Goal: Task Accomplishment & Management: Manage account settings

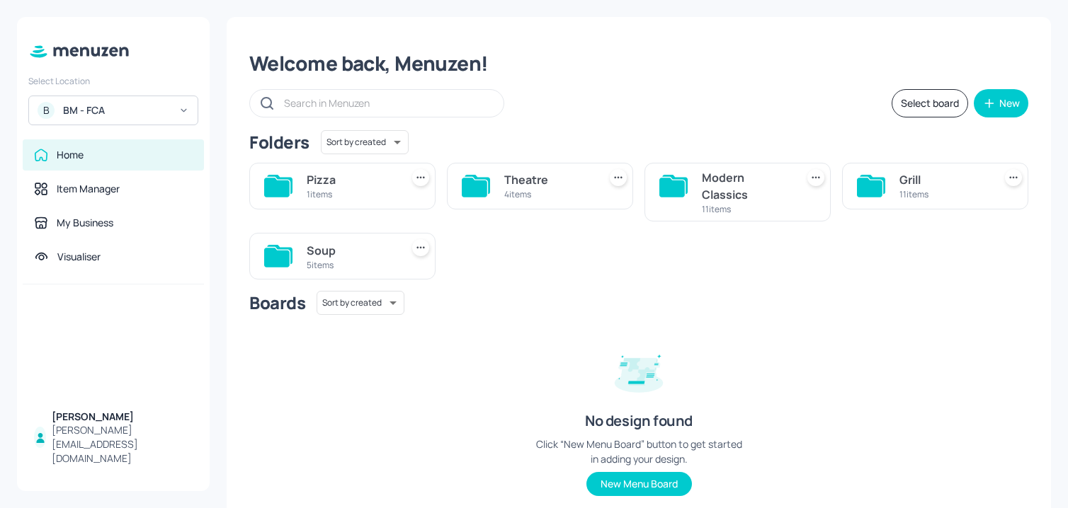
click at [121, 130] on div "Select Location B BM - FCA Home Item Manager My Business Visualiser [PERSON_NAM…" at bounding box center [113, 254] width 193 height 474
click at [121, 108] on div "BM - FCA" at bounding box center [116, 110] width 107 height 14
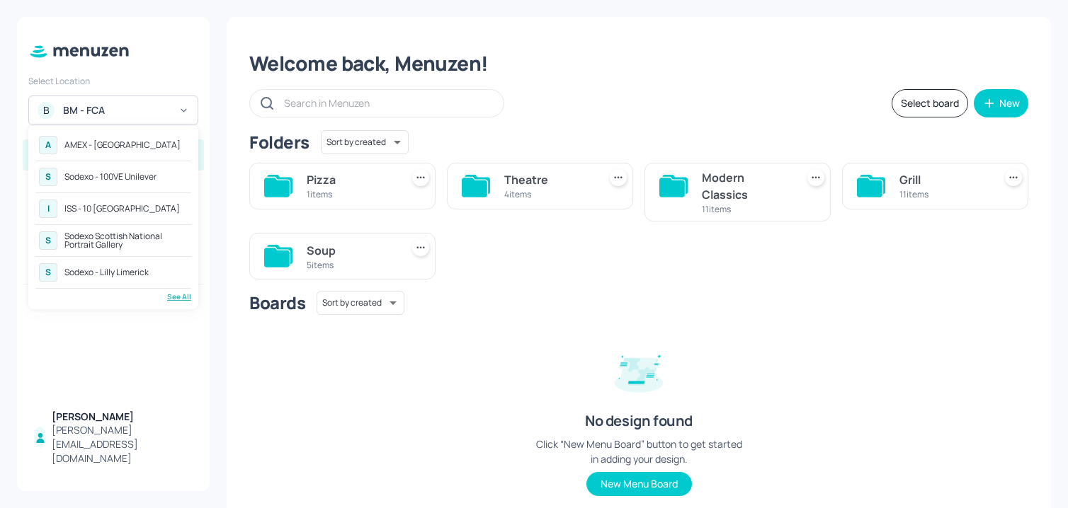
click at [113, 236] on div "Sodexo Scottish National Portrait Gallery" at bounding box center [125, 240] width 123 height 17
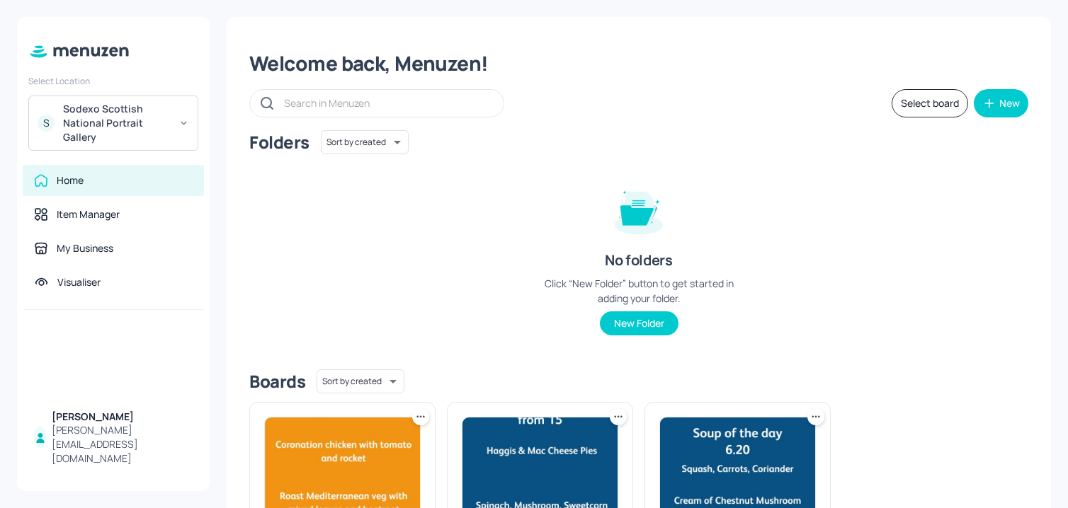
scroll to position [154, 0]
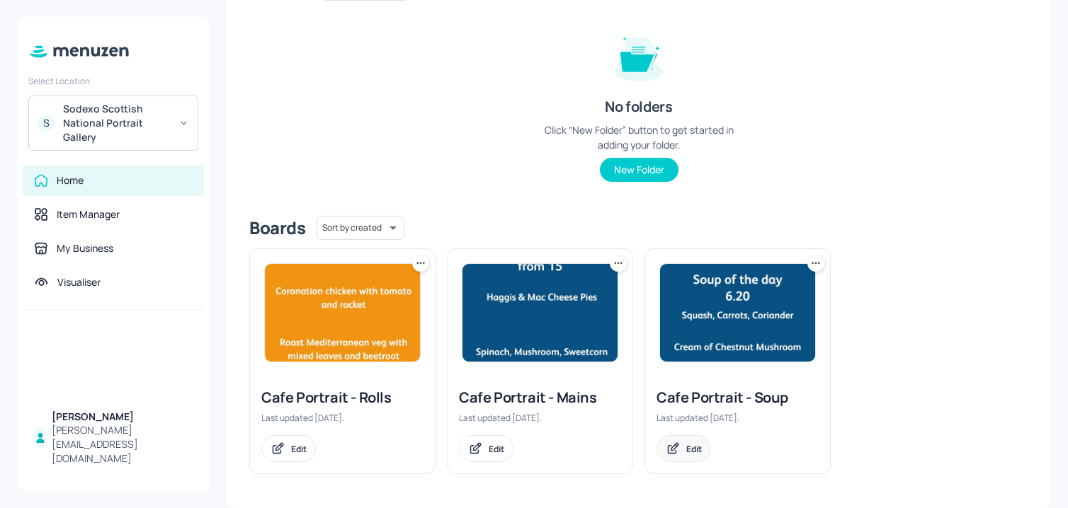
click at [680, 449] on div "Edit" at bounding box center [683, 448] width 55 height 27
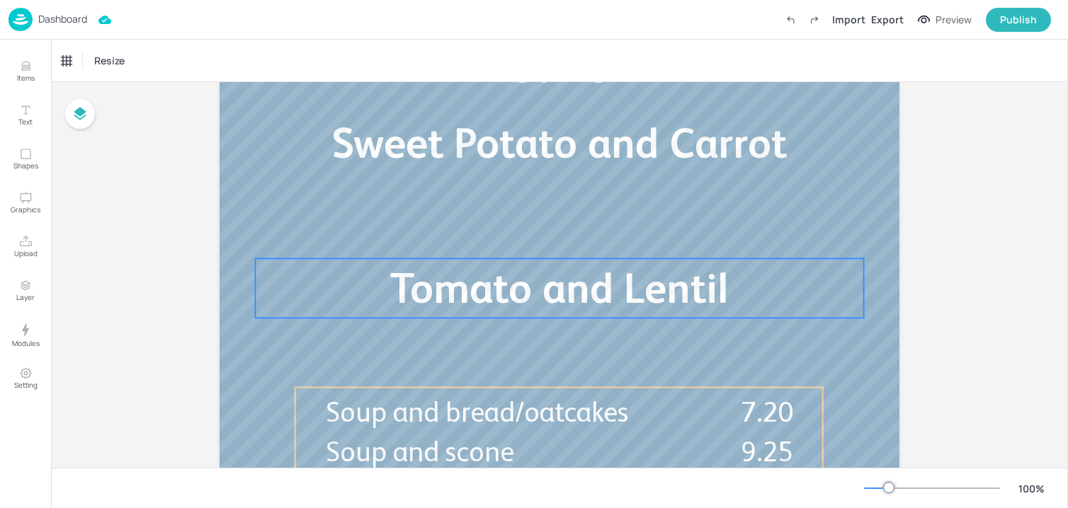
scroll to position [399, 0]
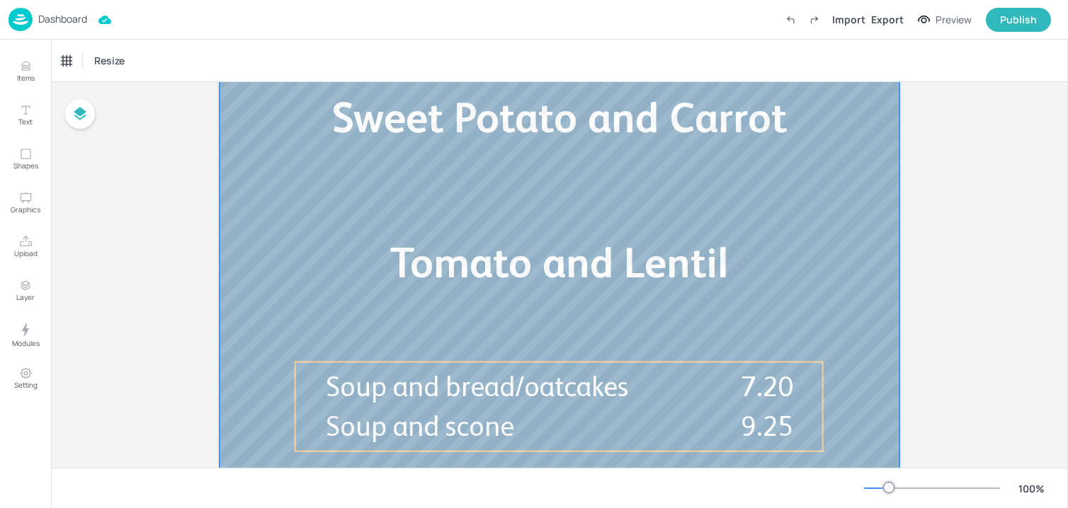
click at [430, 140] on span "Sweet Potato and Carrot" at bounding box center [558, 117] width 455 height 48
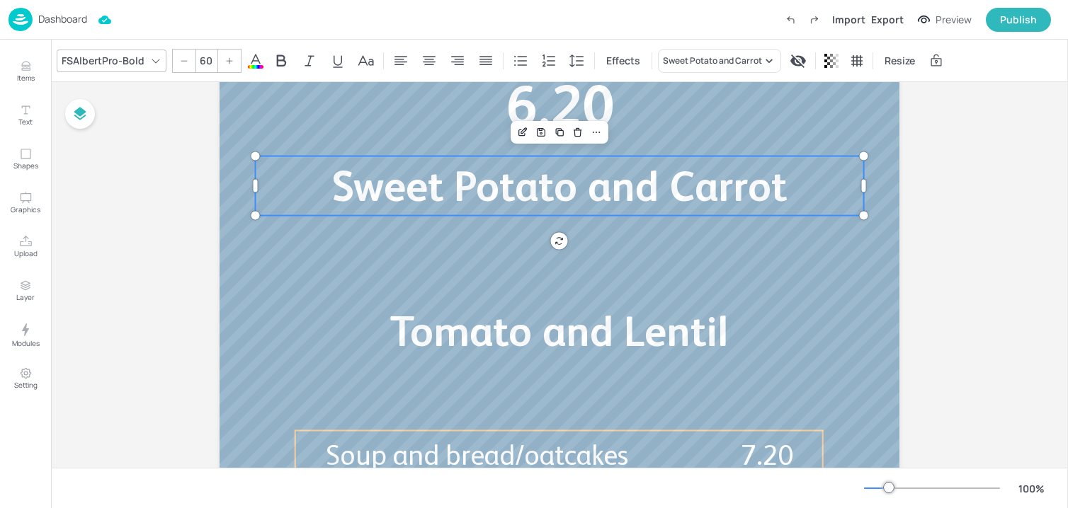
scroll to position [326, 0]
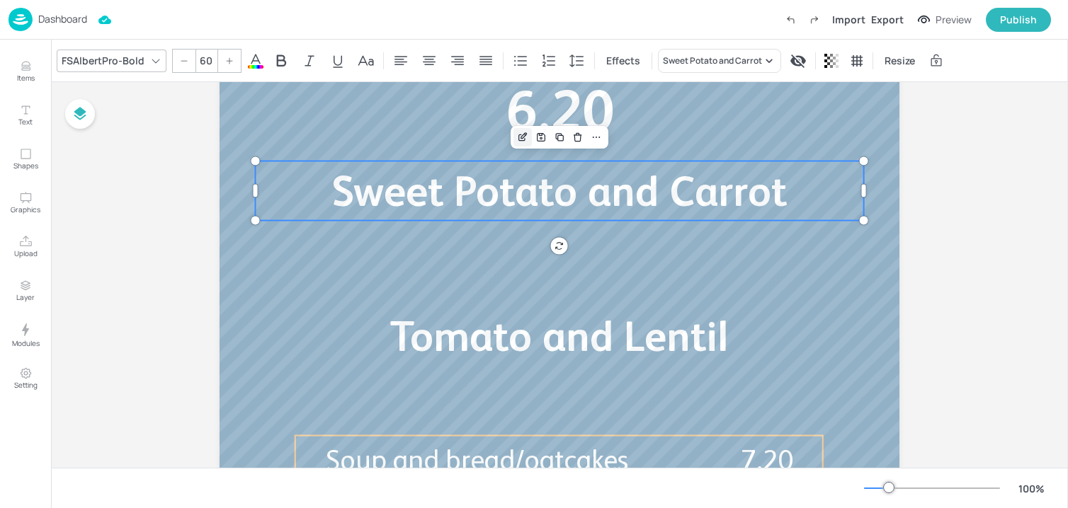
click at [522, 137] on icon "Edit Item" at bounding box center [523, 137] width 12 height 11
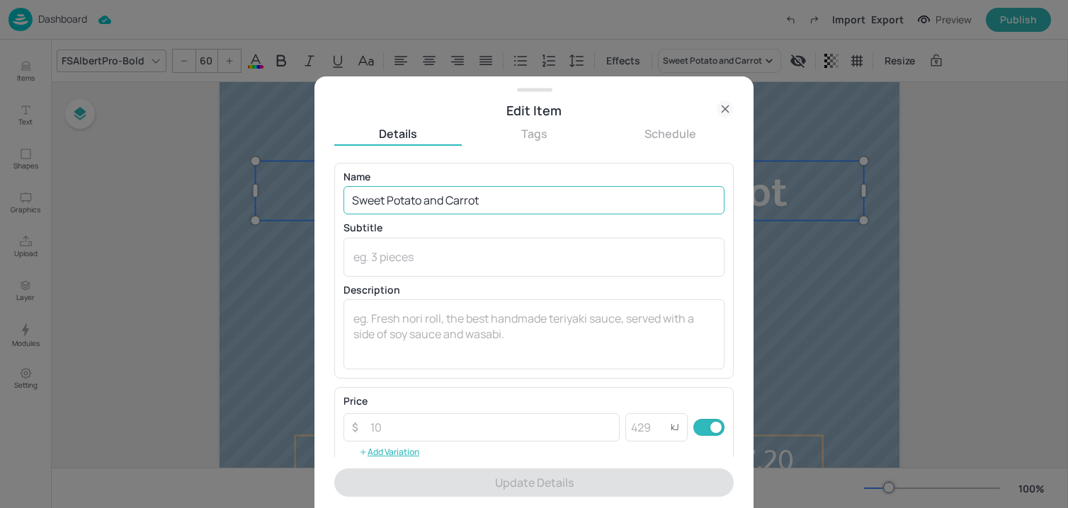
click at [450, 192] on input "Sweet Potato and Carrot" at bounding box center [533, 200] width 381 height 28
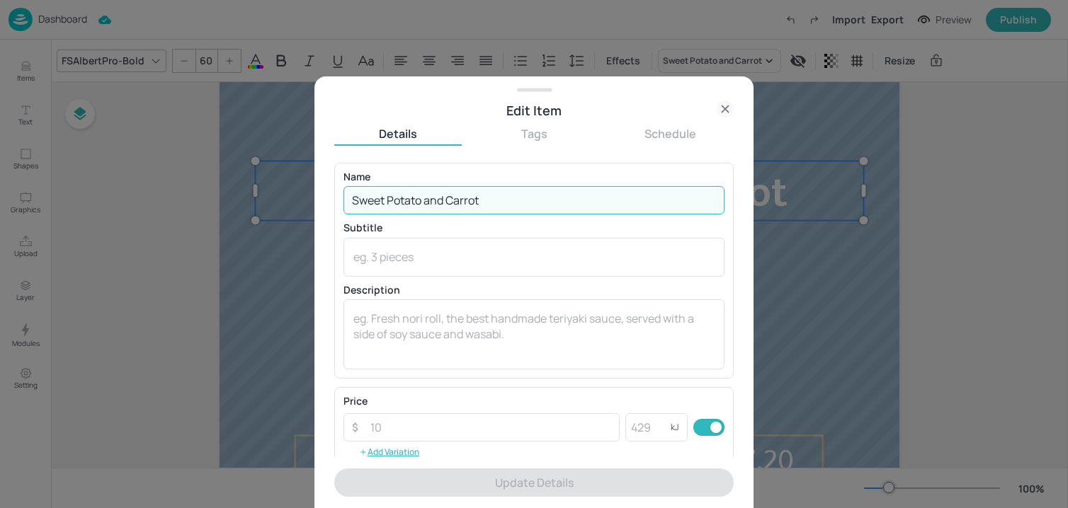
click at [450, 192] on input "Sweet Potato and Carrot" at bounding box center [533, 200] width 381 height 28
paste input "Parsnip and Celeriac Potato, Spinach and Broccoli"
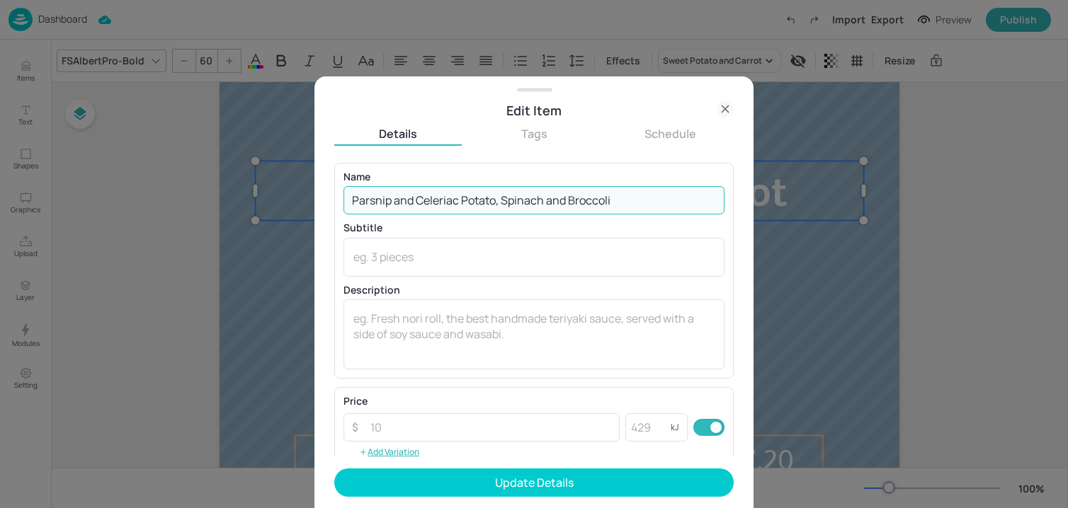
drag, startPoint x: 462, startPoint y: 200, endPoint x: 705, endPoint y: 198, distance: 243.5
click at [705, 200] on input "Parsnip and Celeriac Potato, Spinach and Broccoli" at bounding box center [533, 200] width 381 height 28
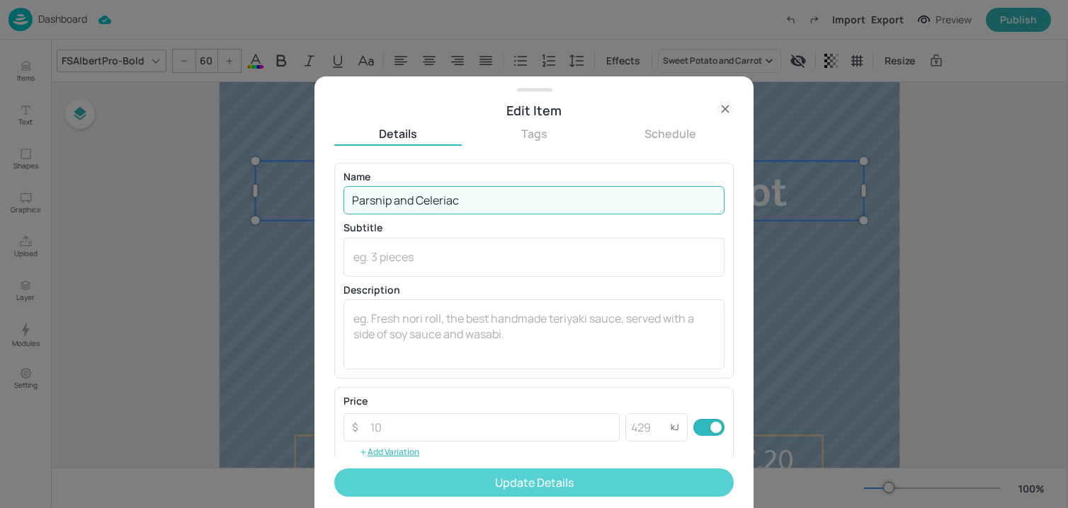
type input "Parsnip and Celeriac"
click at [481, 482] on button "Update Details" at bounding box center [533, 483] width 399 height 28
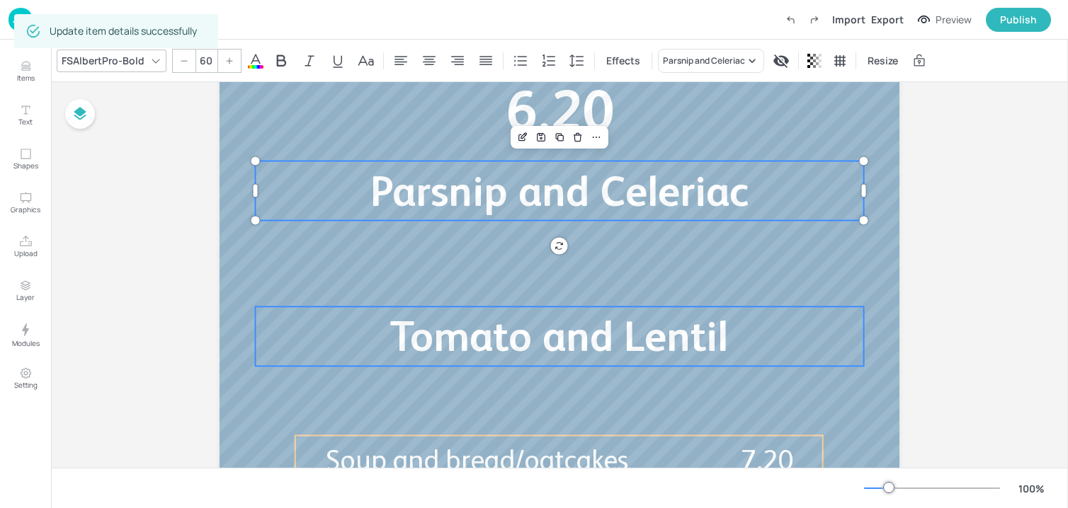
type input "60"
click at [429, 328] on span "Tomato and Lentil" at bounding box center [559, 336] width 338 height 48
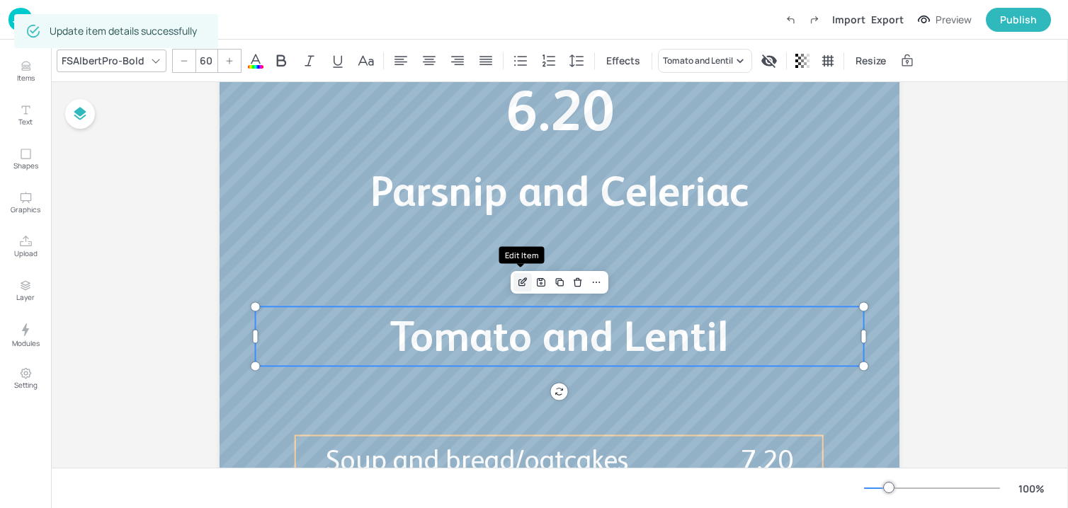
click at [522, 282] on icon "Edit Item" at bounding box center [523, 282] width 12 height 11
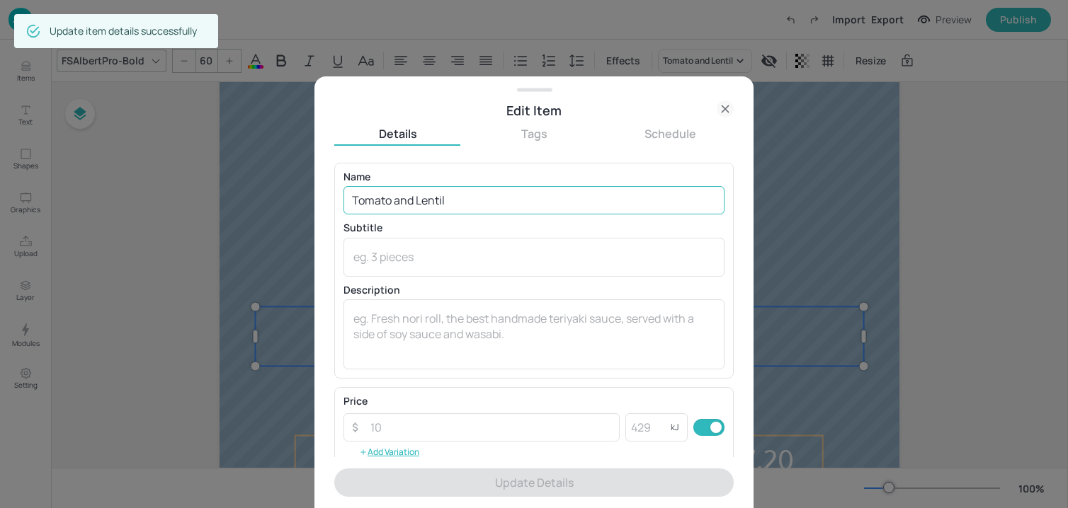
click at [520, 207] on input "Tomato and Lentil" at bounding box center [533, 200] width 381 height 28
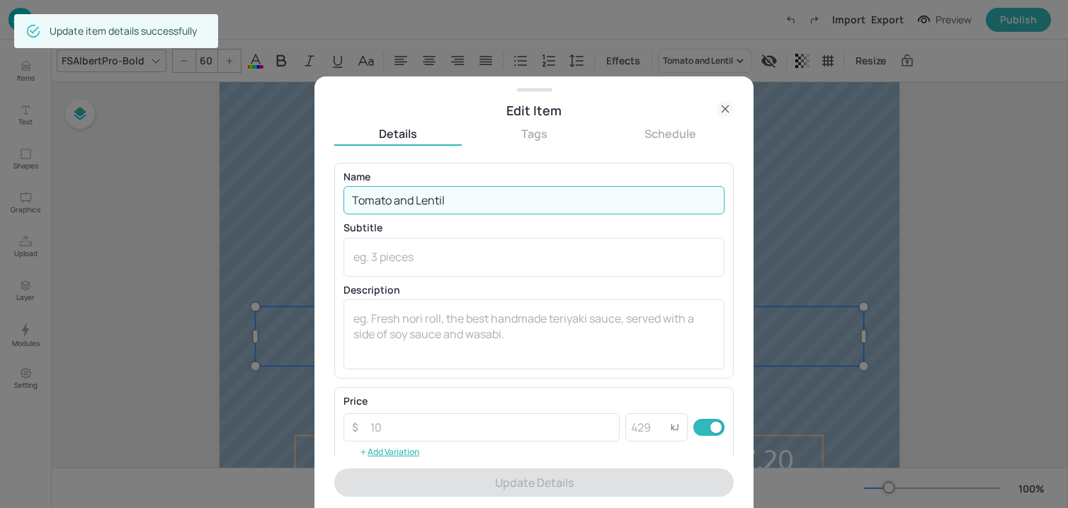
click at [520, 207] on input "Tomato and Lentil" at bounding box center [533, 200] width 381 height 28
paste input "Potato, Spinach and Broccoli"
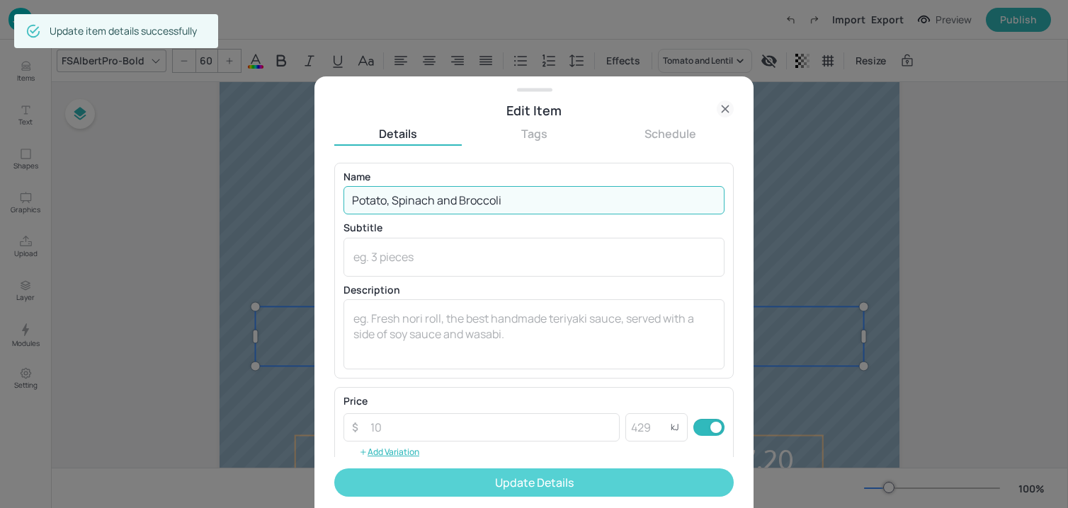
type input "Potato, Spinach and Broccoli"
click at [469, 479] on button "Update Details" at bounding box center [533, 483] width 399 height 28
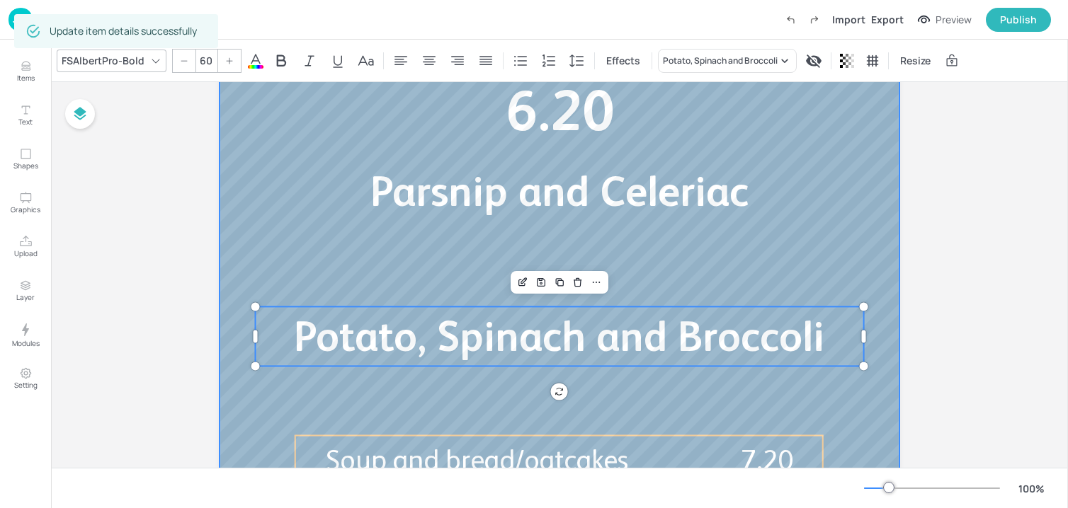
click at [879, 190] on div at bounding box center [559, 184] width 680 height 765
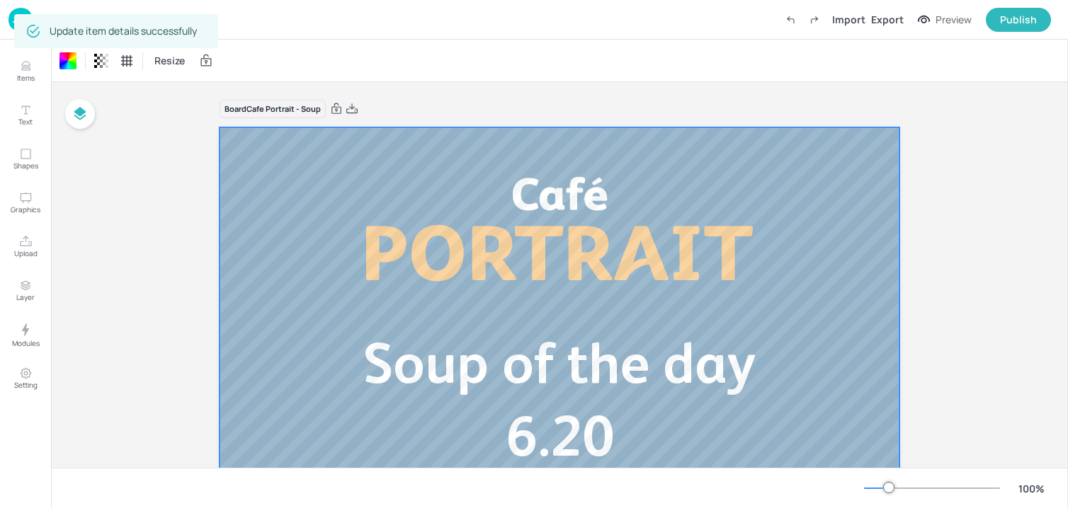
click at [9, 25] on img at bounding box center [20, 19] width 24 height 23
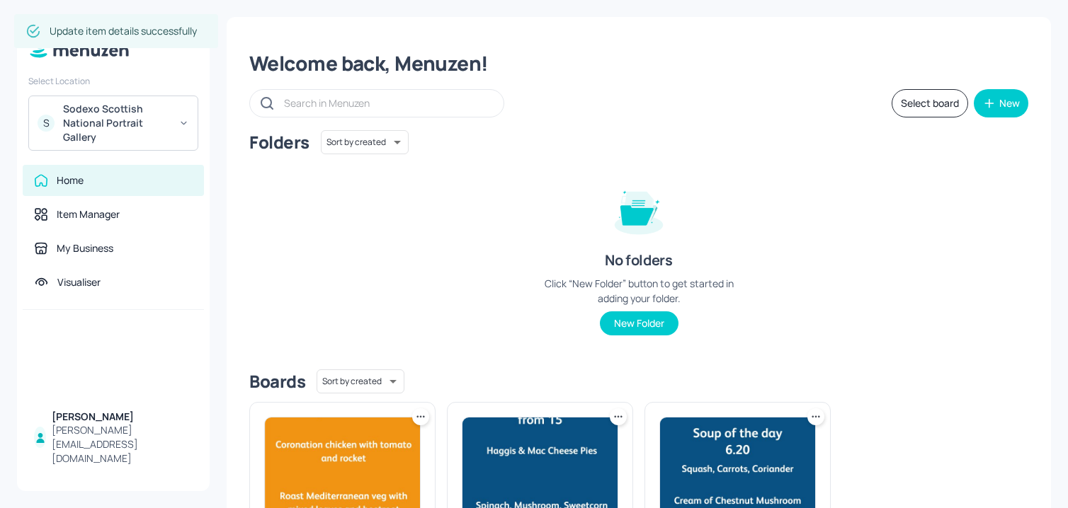
scroll to position [154, 0]
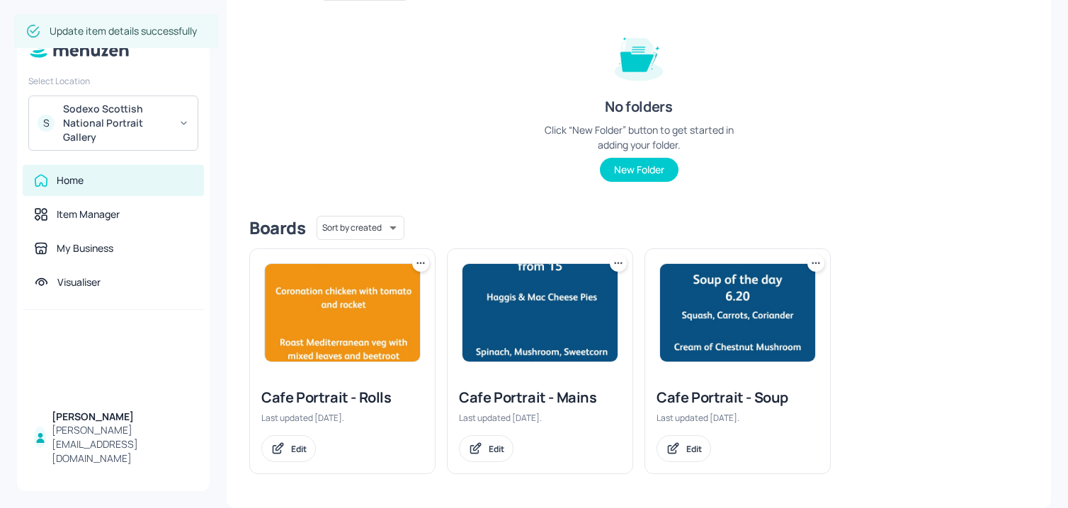
click at [487, 435] on div "Cafe Portrait - Mains Last updated 3 months ago. Edit" at bounding box center [539, 425] width 185 height 97
click at [487, 440] on div "Edit" at bounding box center [486, 448] width 55 height 27
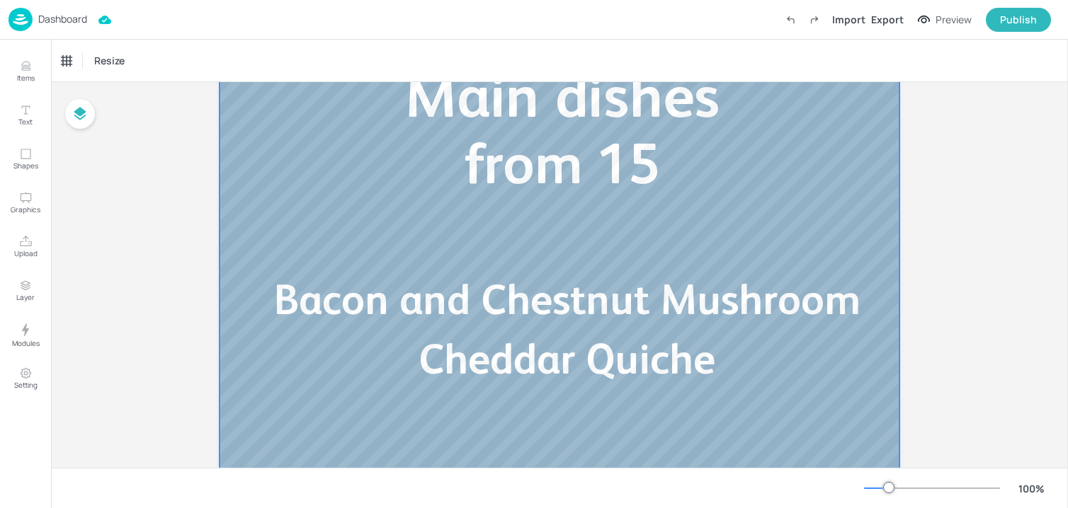
scroll to position [187, 0]
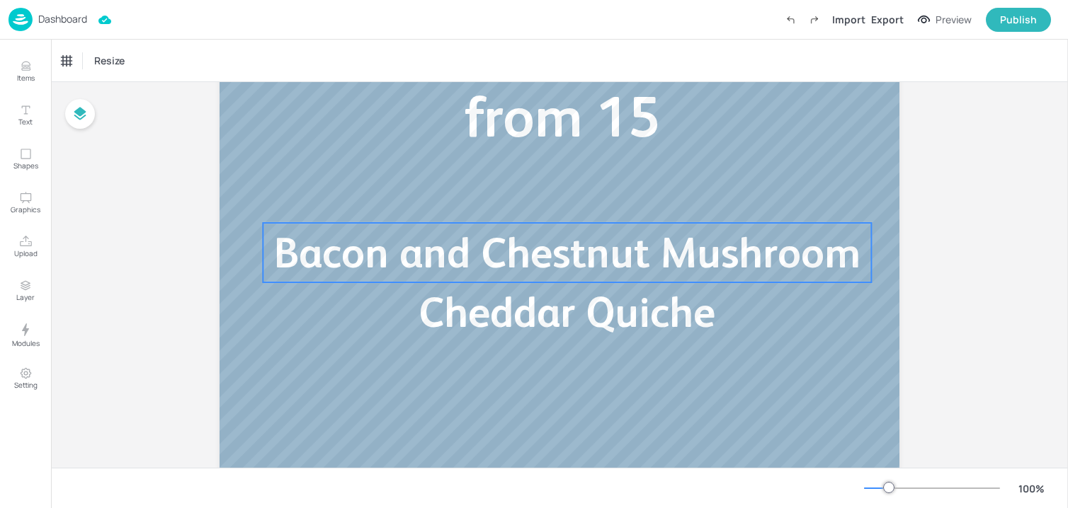
click at [490, 303] on span "Bacon and Chestnut Mushroom Cheddar Quiche" at bounding box center [567, 283] width 586 height 108
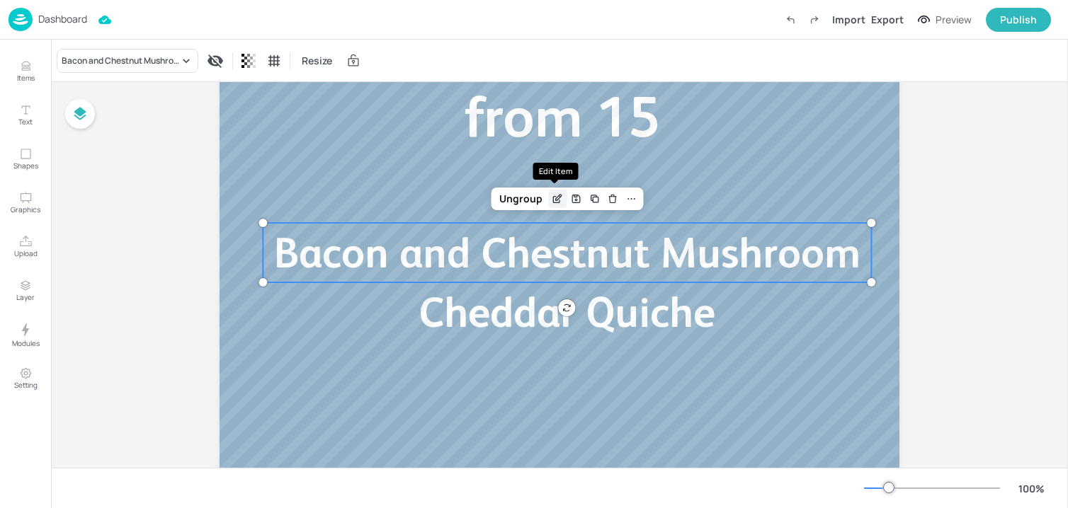
click at [558, 205] on div "Edit Item" at bounding box center [557, 199] width 18 height 18
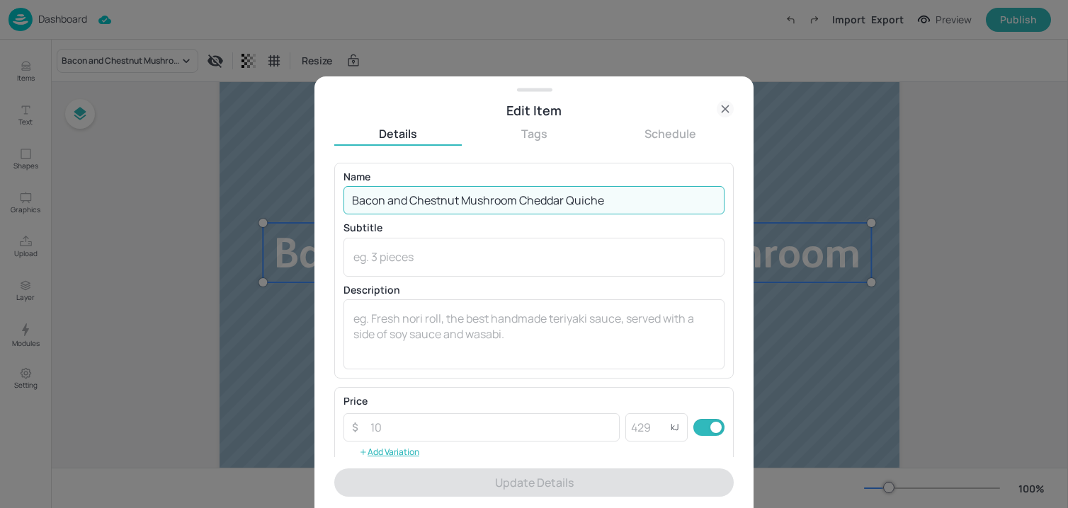
click at [507, 201] on input "Bacon and Chestnut Mushroom Cheddar Quiche" at bounding box center [533, 200] width 381 height 28
paste input "Mushroom Quiche Vegetarian Frittata of the day with Cheddar"
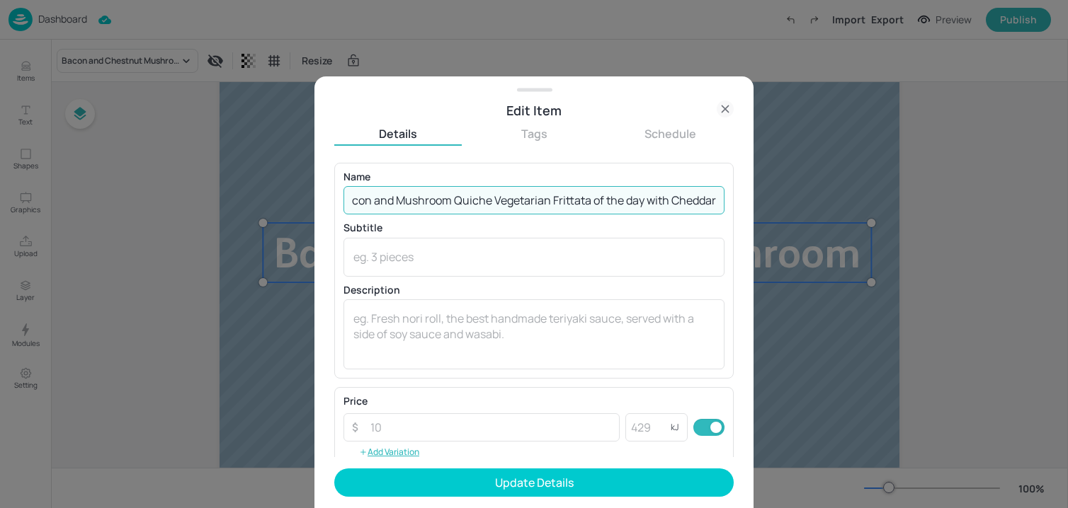
scroll to position [0, 18]
drag, startPoint x: 490, startPoint y: 202, endPoint x: 910, endPoint y: 202, distance: 419.8
click at [910, 202] on div "Edit Item Details Tags Schedule Name Bacon and Mushroom Quiche Vegetarian Fritt…" at bounding box center [534, 254] width 1068 height 508
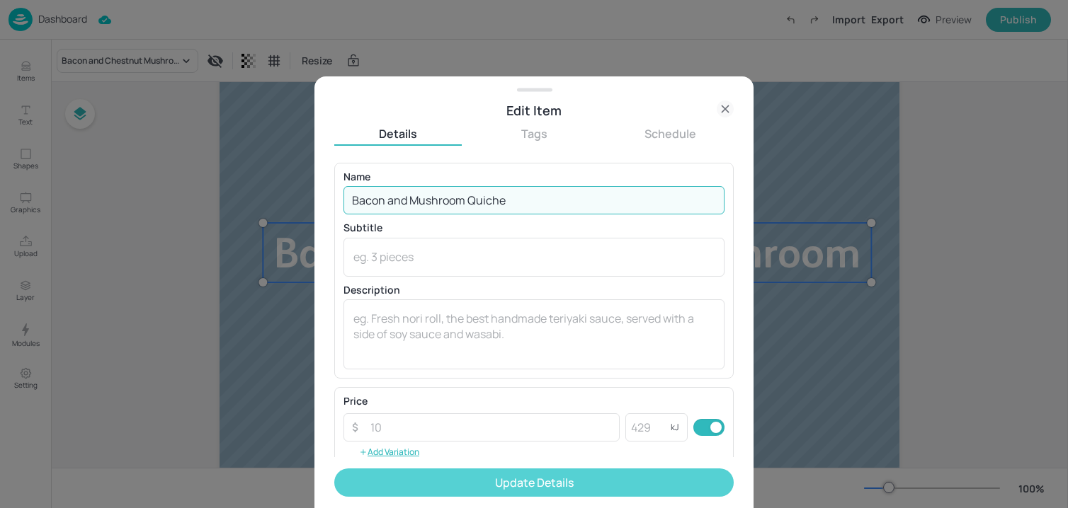
type input "Bacon and Mushroom Quiche"
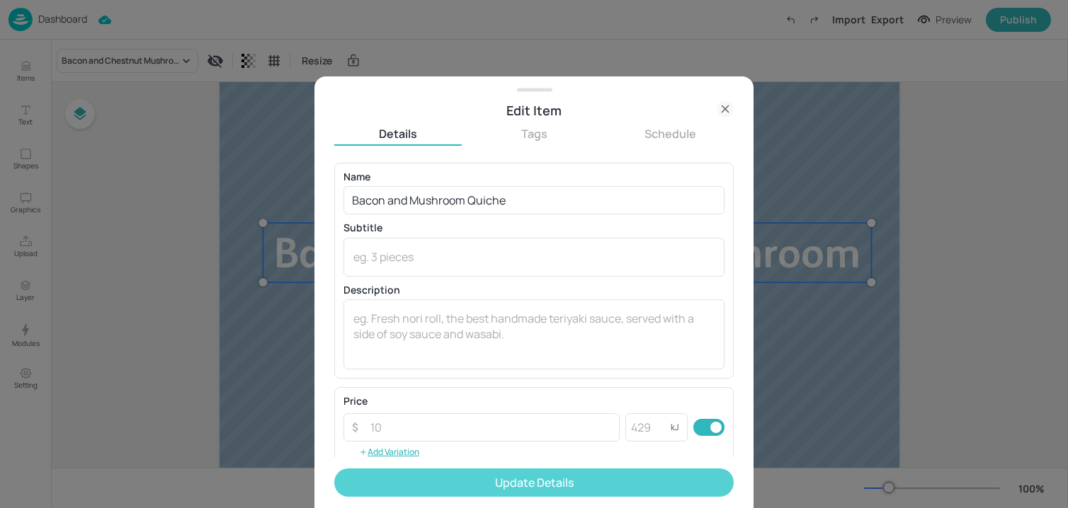
click at [515, 487] on button "Update Details" at bounding box center [533, 483] width 399 height 28
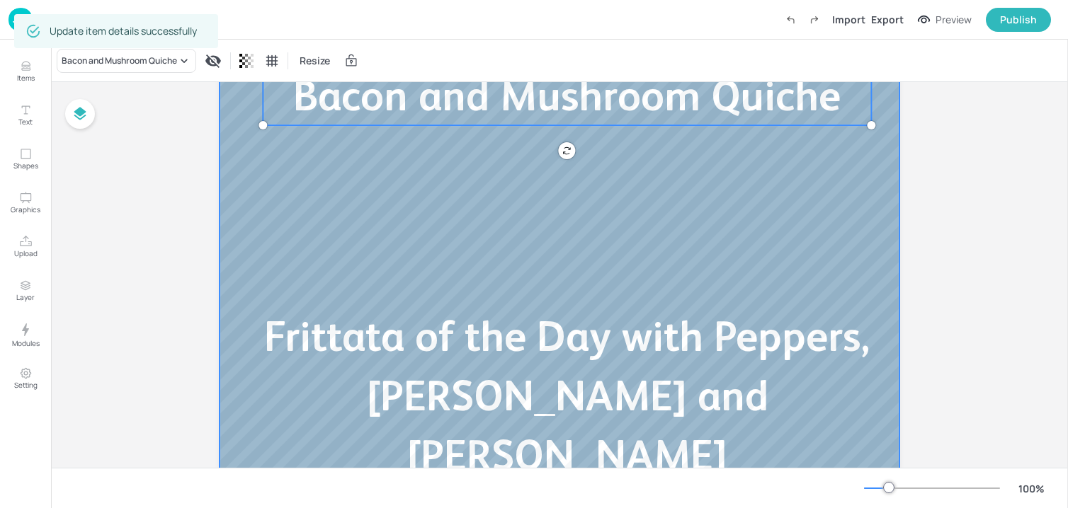
scroll to position [397, 0]
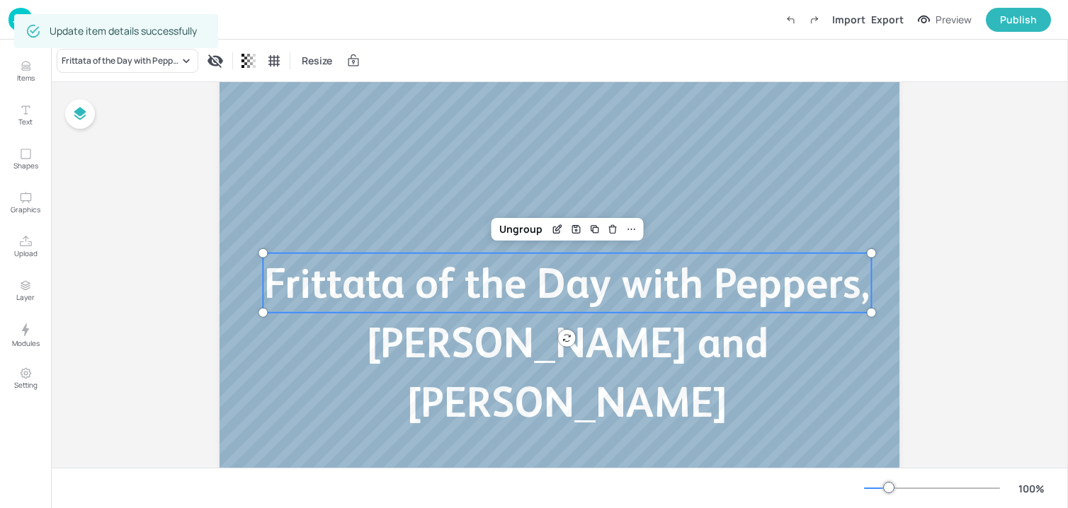
click at [531, 313] on p "Frittata of the Day with Peppers, Leek and Cheddar" at bounding box center [567, 342] width 608 height 178
click at [554, 231] on icon "Edit Item" at bounding box center [557, 229] width 12 height 11
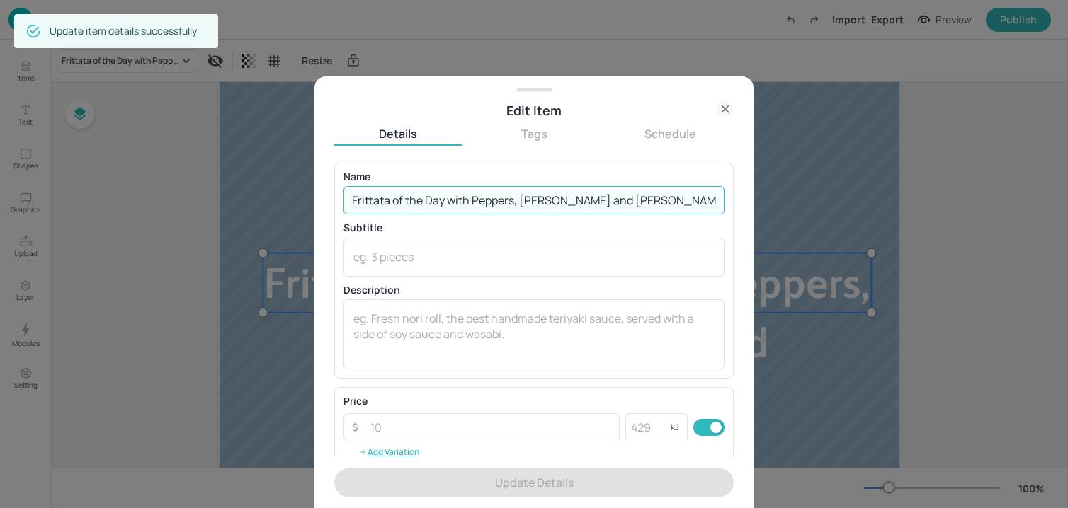
click at [534, 195] on input "Frittata of the Day with Peppers, Leek and Cheddar" at bounding box center [533, 200] width 381 height 28
paste input "Vegetarian Frittata of the day with"
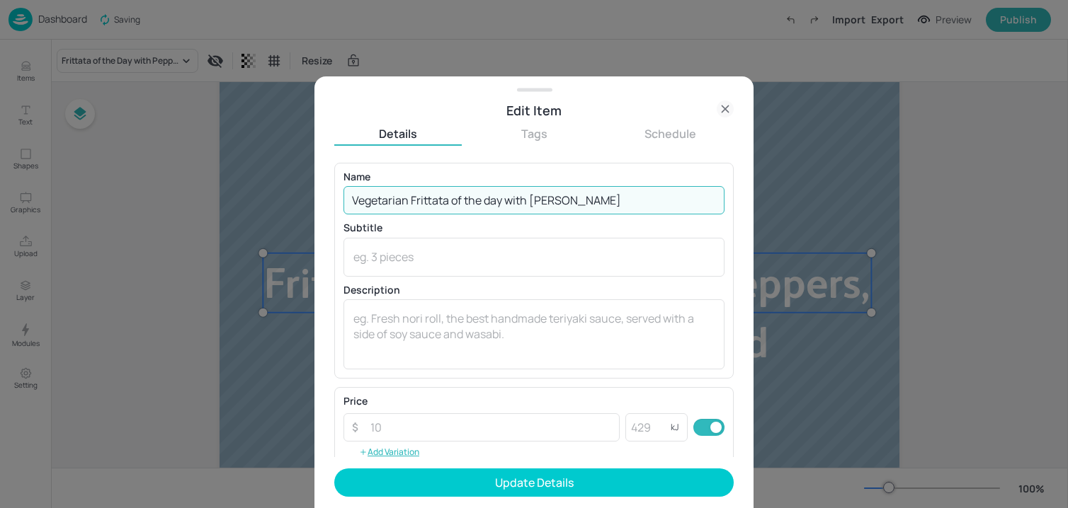
click at [489, 201] on input "Vegetarian Frittata of the day with Cheddar" at bounding box center [533, 200] width 381 height 28
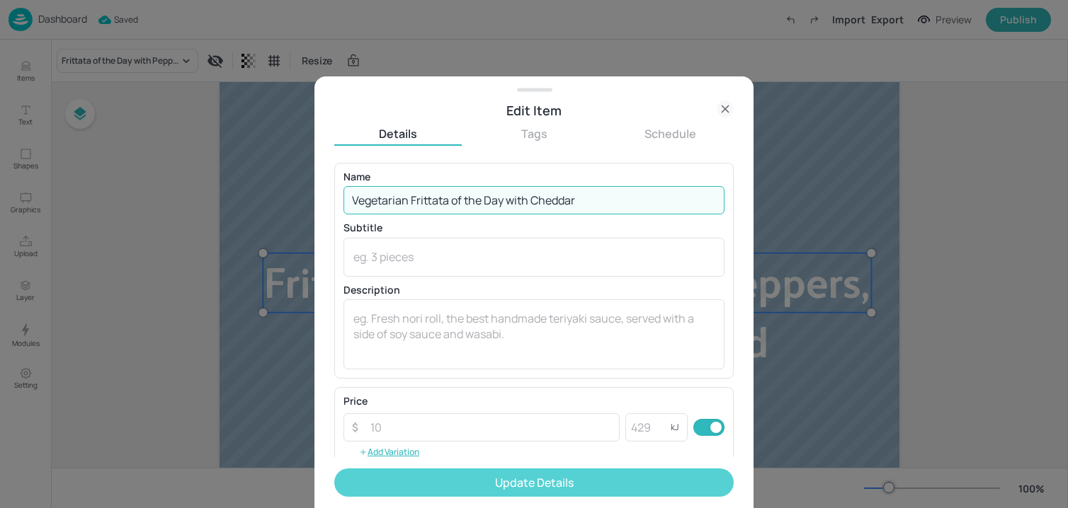
type input "Vegetarian Frittata of the Day with Cheddar"
click at [463, 490] on button "Update Details" at bounding box center [533, 483] width 399 height 28
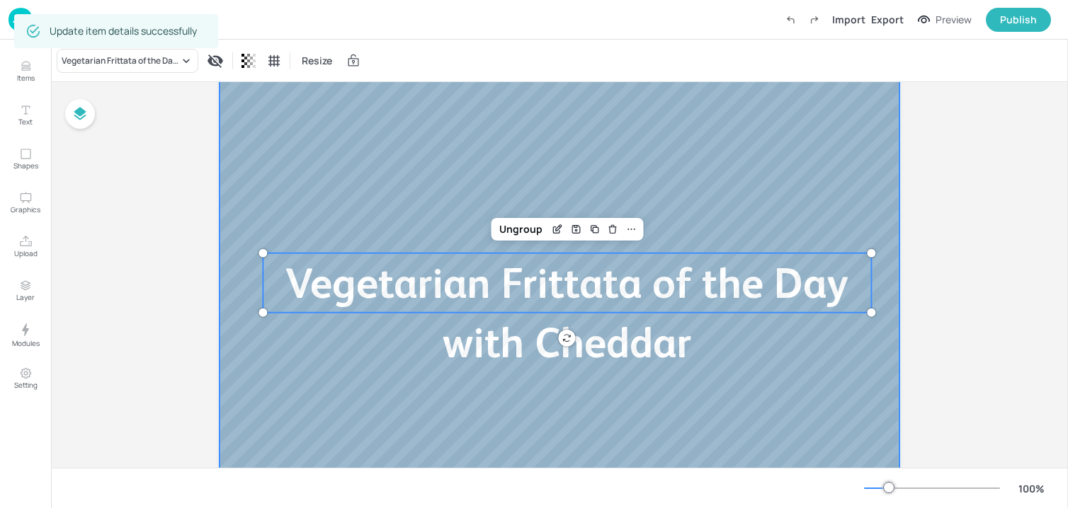
click at [879, 194] on div at bounding box center [559, 112] width 680 height 765
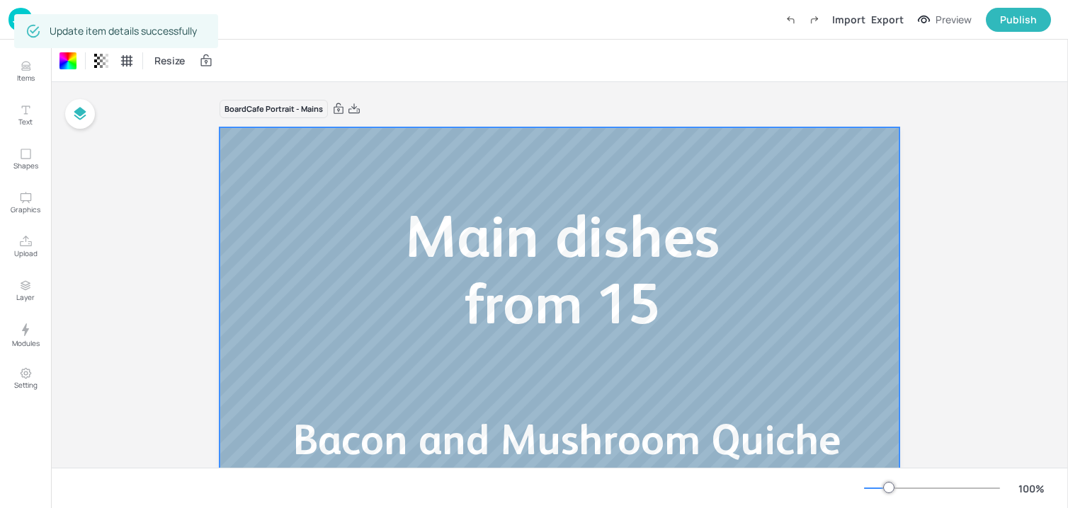
click at [11, 16] on img at bounding box center [20, 19] width 24 height 23
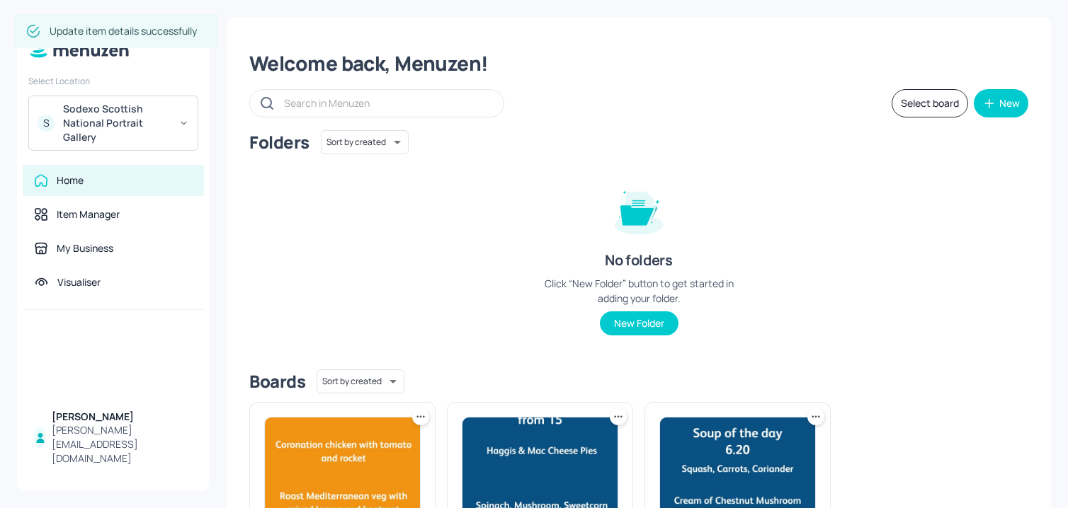
scroll to position [154, 0]
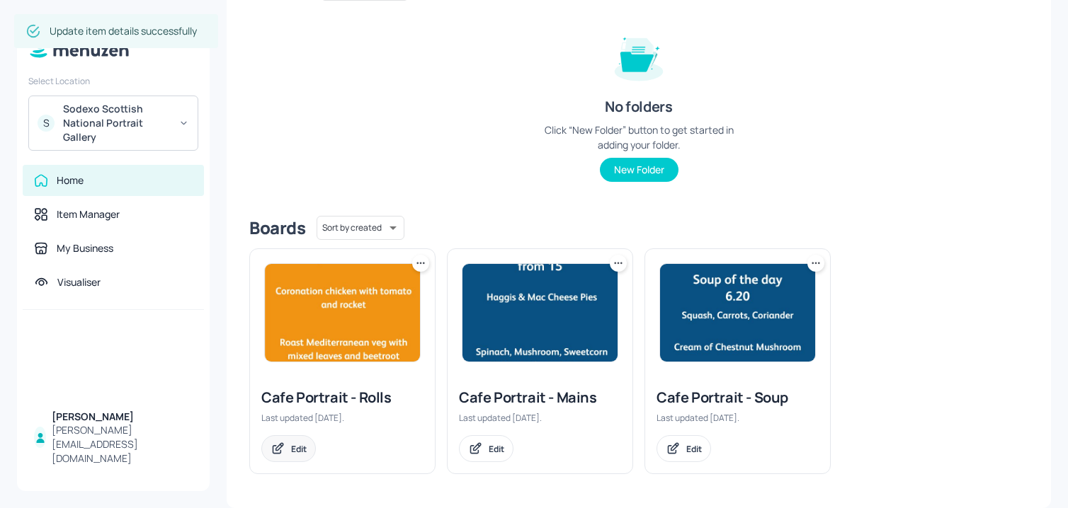
click at [294, 450] on div "Edit" at bounding box center [299, 449] width 16 height 12
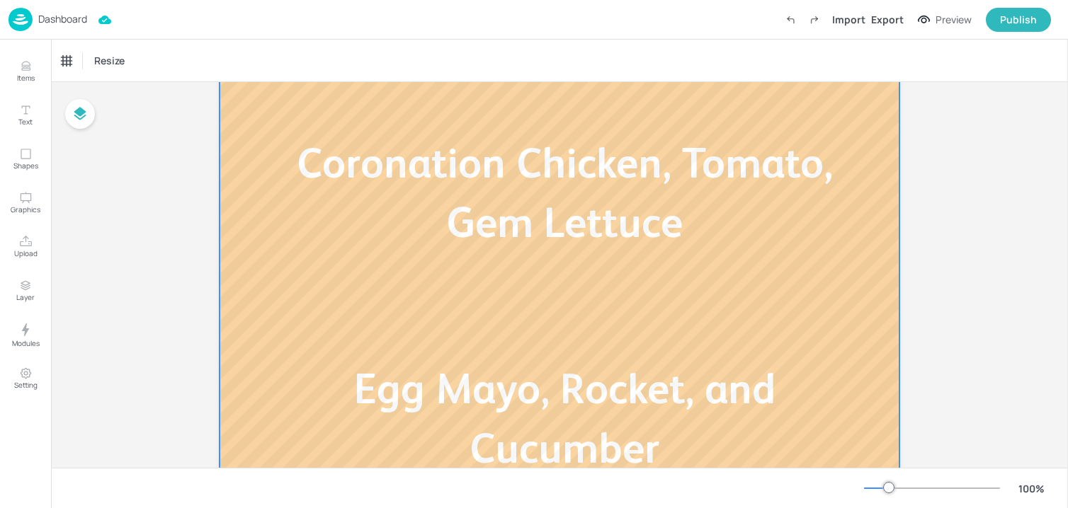
scroll to position [206, 0]
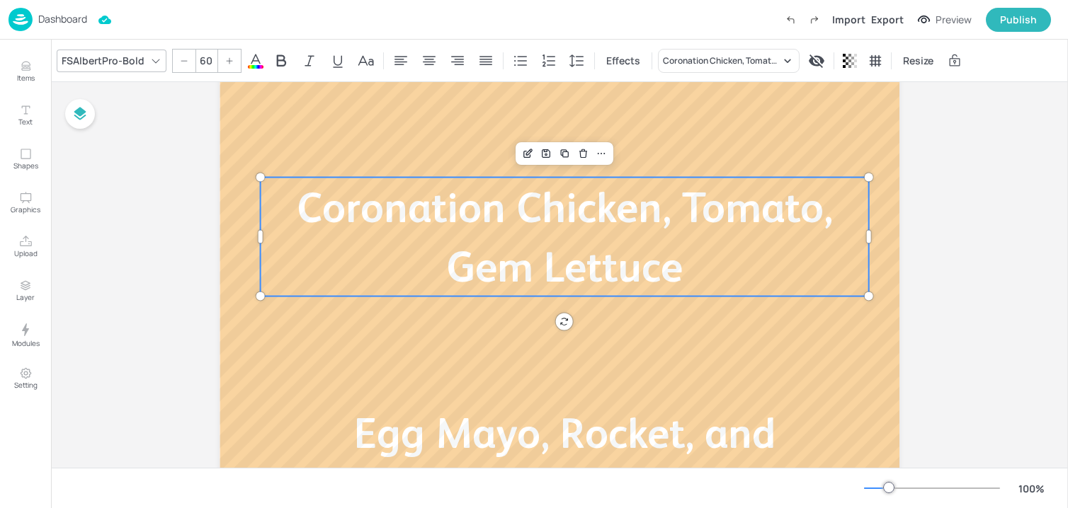
click at [566, 227] on span "Coronation Chicken, Tomato, Gem Lettuce" at bounding box center [565, 237] width 536 height 108
click at [532, 148] on div "Edit Item" at bounding box center [527, 153] width 18 height 18
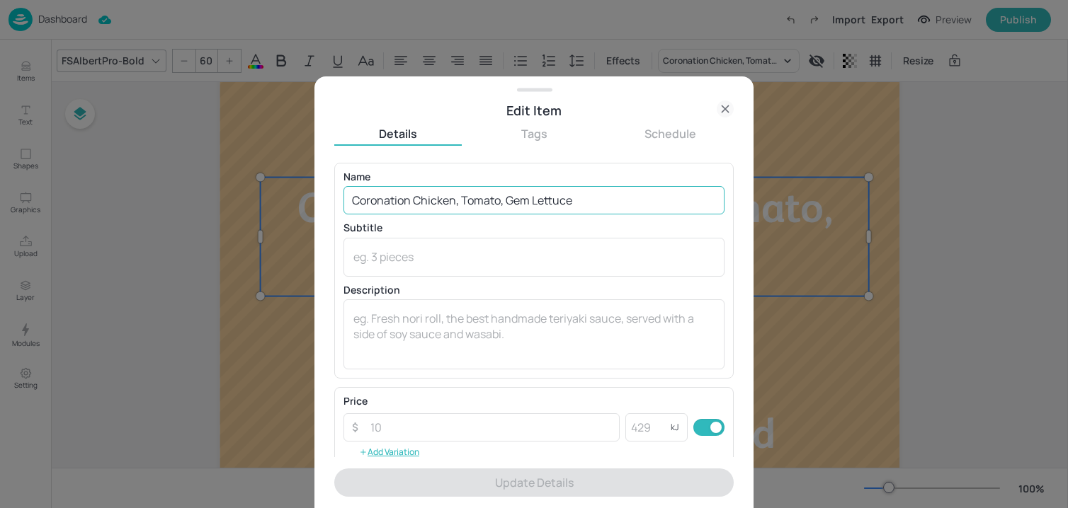
click at [516, 196] on input "Coronation Chicken, Tomato, Gem Lettuce" at bounding box center [533, 200] width 381 height 28
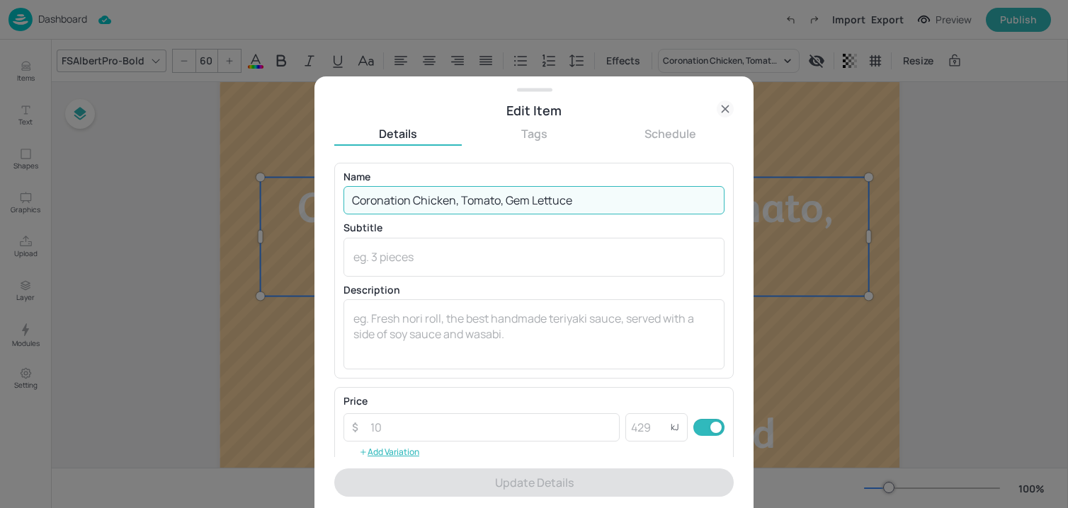
click at [516, 196] on input "Coronation Chicken, Tomato, Gem Lettuce" at bounding box center [533, 200] width 381 height 28
paste input "Honey Ham and Cheese, Tomato, Lettuce and Mayo Cheese Savoury and rocket"
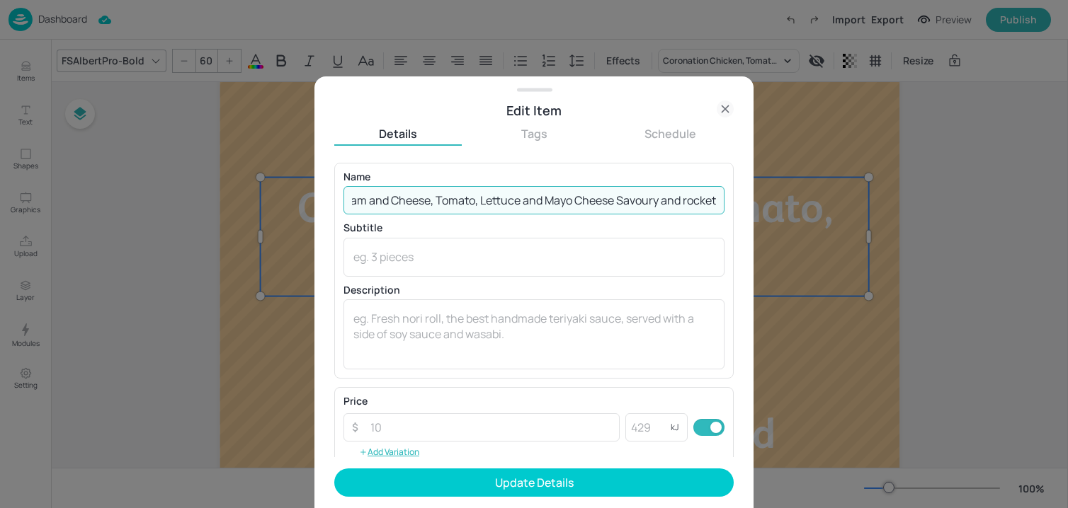
drag, startPoint x: 570, startPoint y: 202, endPoint x: 853, endPoint y: 202, distance: 283.2
click at [853, 202] on div "Edit Item Details Tags Schedule Name Honey Ham and Cheese, Tomato, Lettuce and …" at bounding box center [534, 254] width 1068 height 508
click at [418, 203] on input "Honey Ham and Cheese, Tomato, Lettuce and Mayo" at bounding box center [533, 200] width 381 height 28
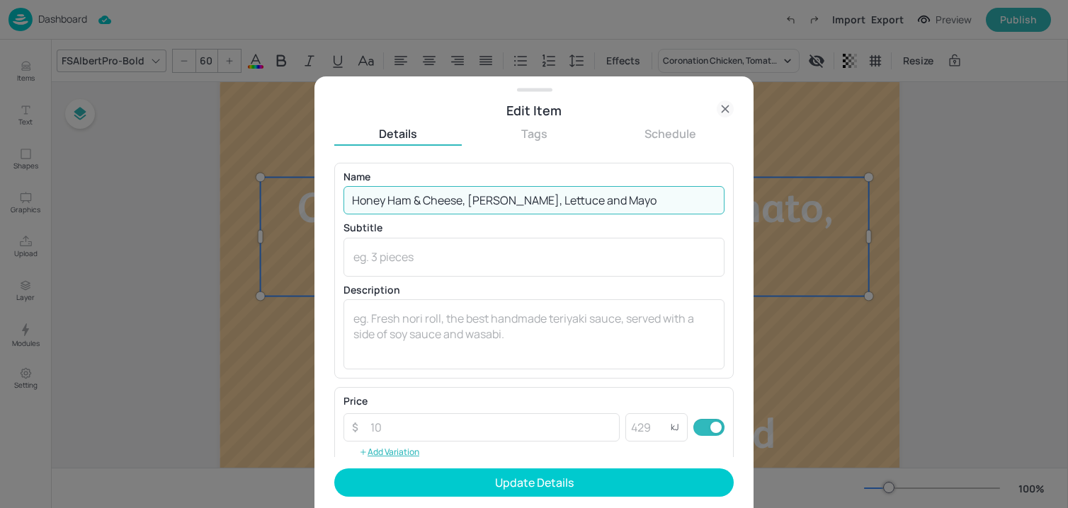
click at [566, 199] on input "Honey Ham & Cheese, Tomato, Lettuce and Mayo" at bounding box center [533, 200] width 381 height 28
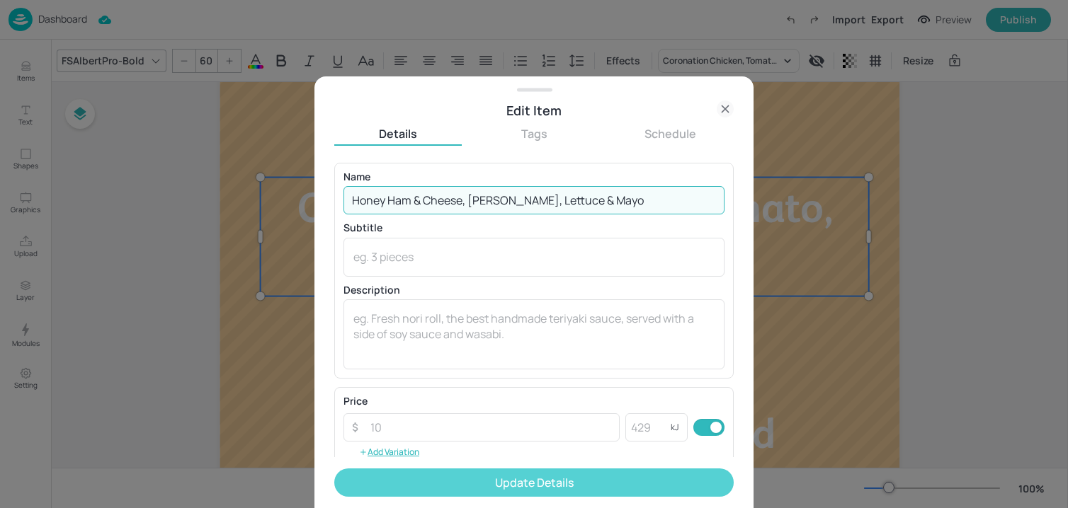
type input "Honey Ham & Cheese, Tomato, Lettuce & Mayo"
click at [502, 471] on button "Update Details" at bounding box center [533, 483] width 399 height 28
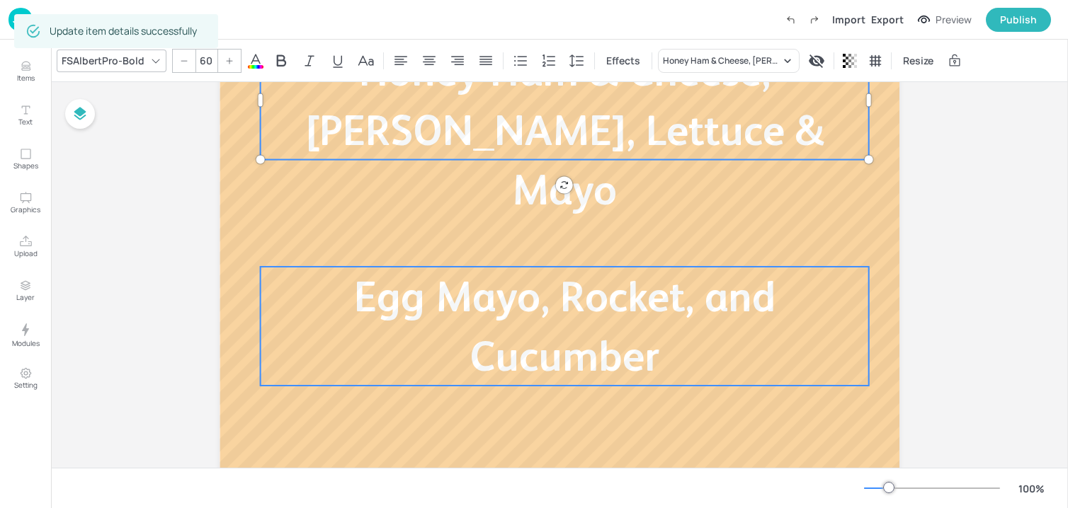
scroll to position [396, 0]
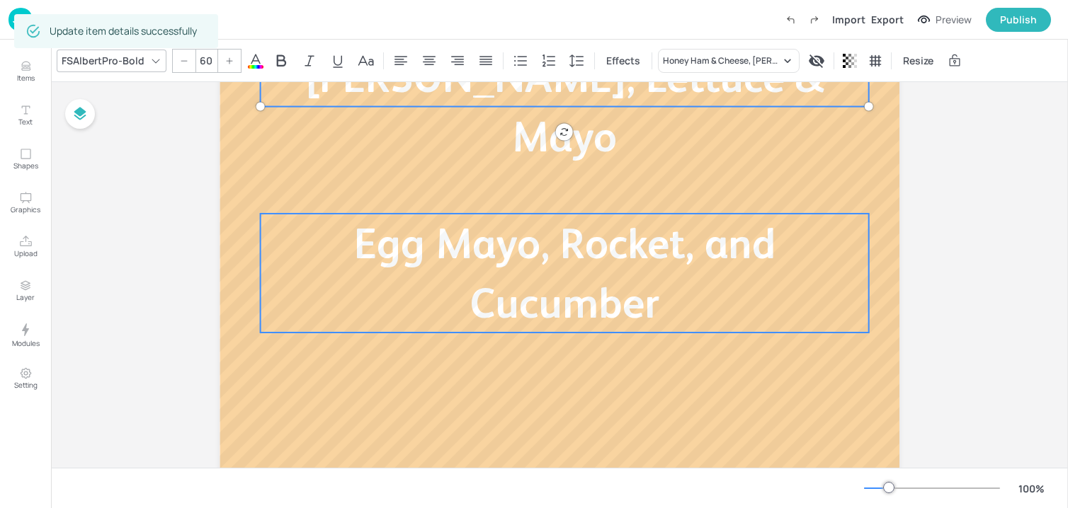
type input "60"
click at [454, 304] on p "Egg Mayo, Rocket, and Cucumber" at bounding box center [565, 273] width 608 height 119
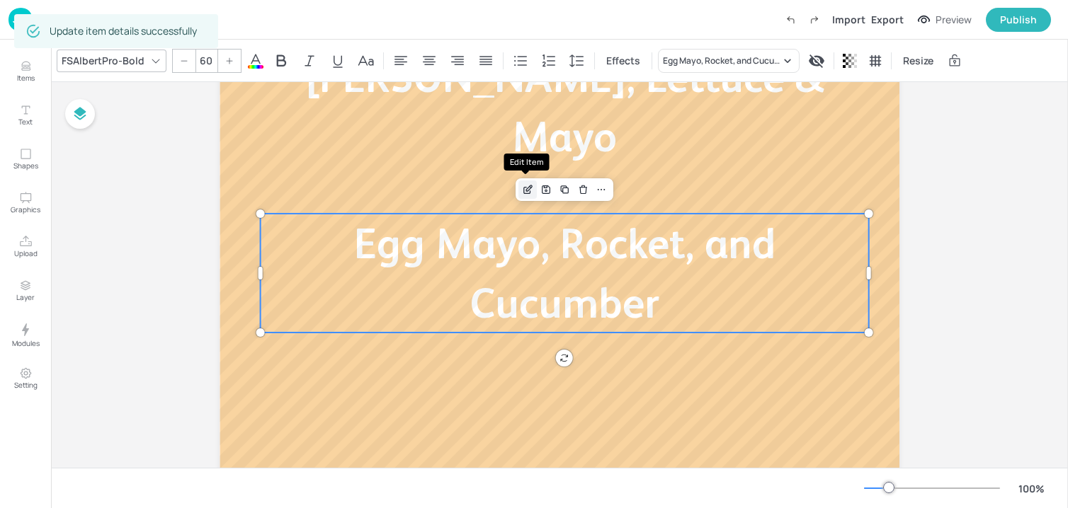
click at [527, 191] on icon "Edit Item" at bounding box center [527, 191] width 6 height 6
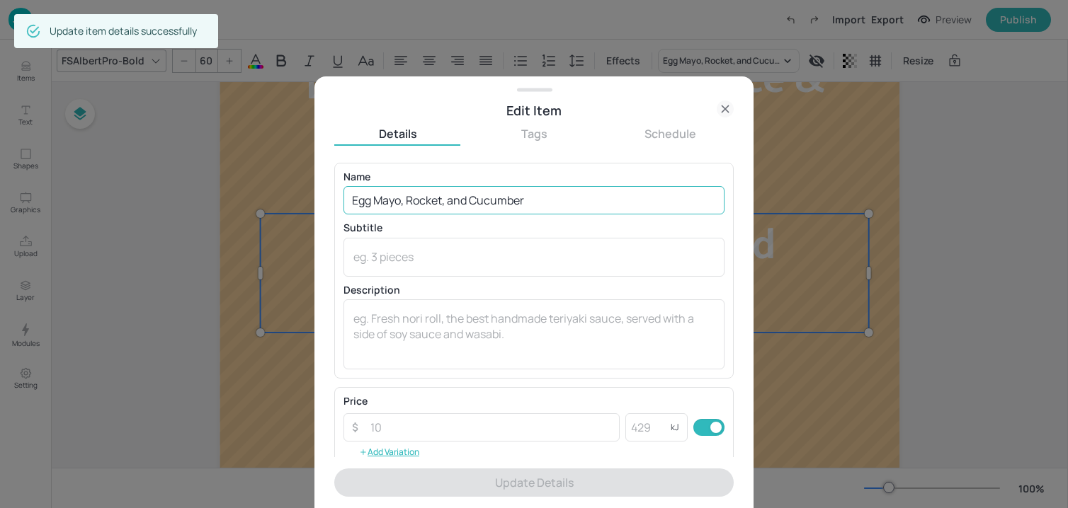
click at [483, 208] on input "Egg Mayo, Rocket, and Cucumber" at bounding box center [533, 200] width 381 height 28
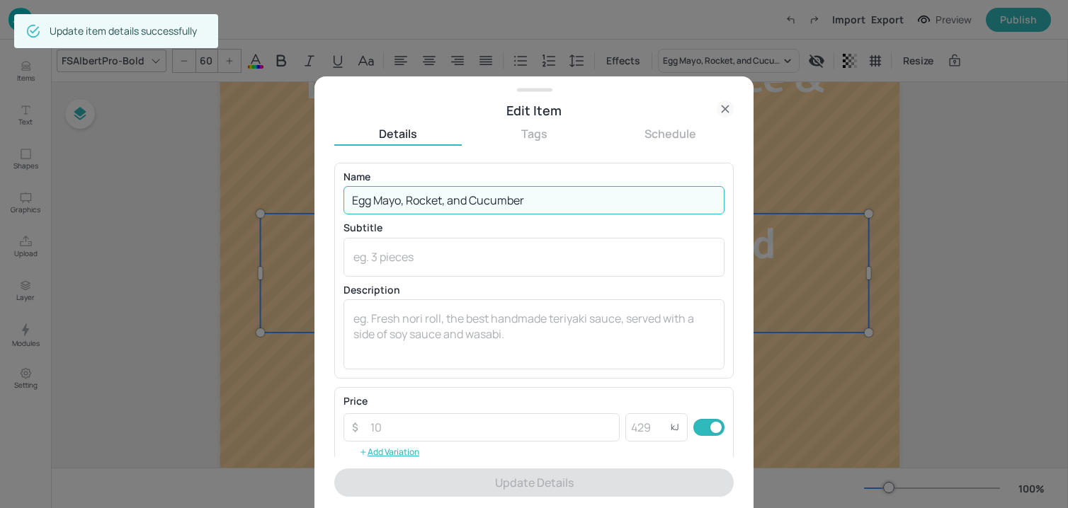
click at [483, 208] on input "Egg Mayo, Rocket, and Cucumber" at bounding box center [533, 200] width 381 height 28
paste input "Cheese Savoury and rocket"
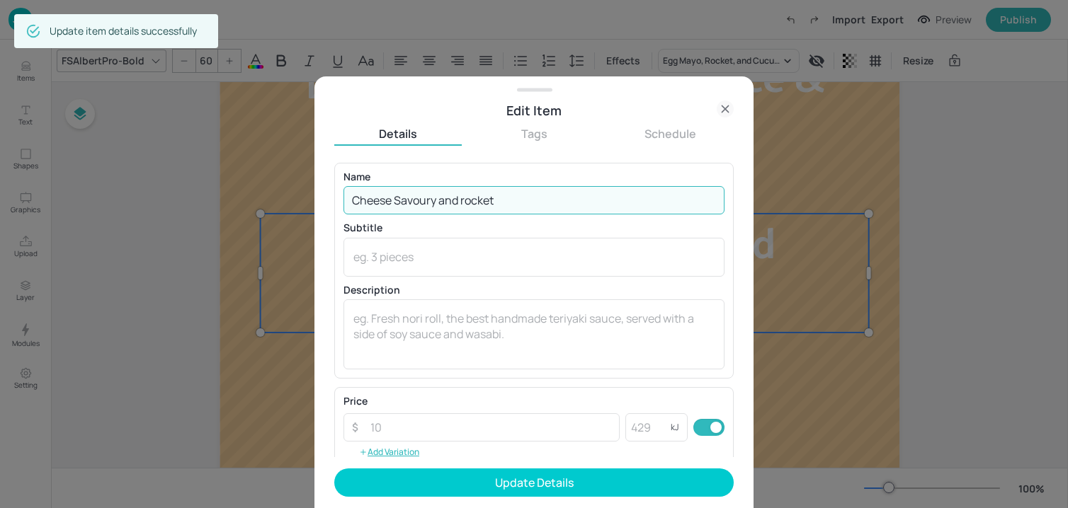
click at [454, 201] on input "Cheese Savoury and rocket" at bounding box center [533, 200] width 381 height 28
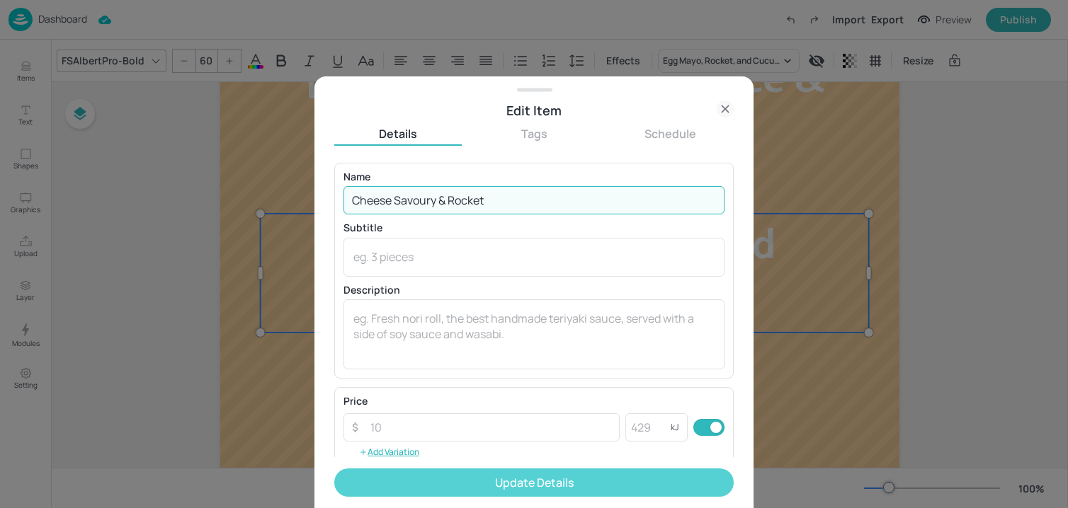
type input "Cheese Savoury & Rocket"
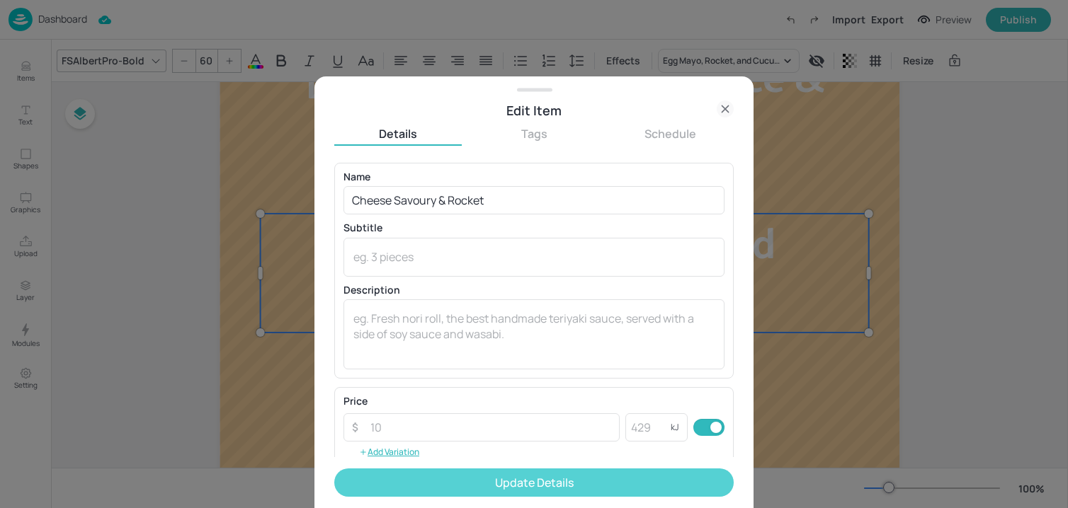
click at [516, 486] on button "Update Details" at bounding box center [533, 483] width 399 height 28
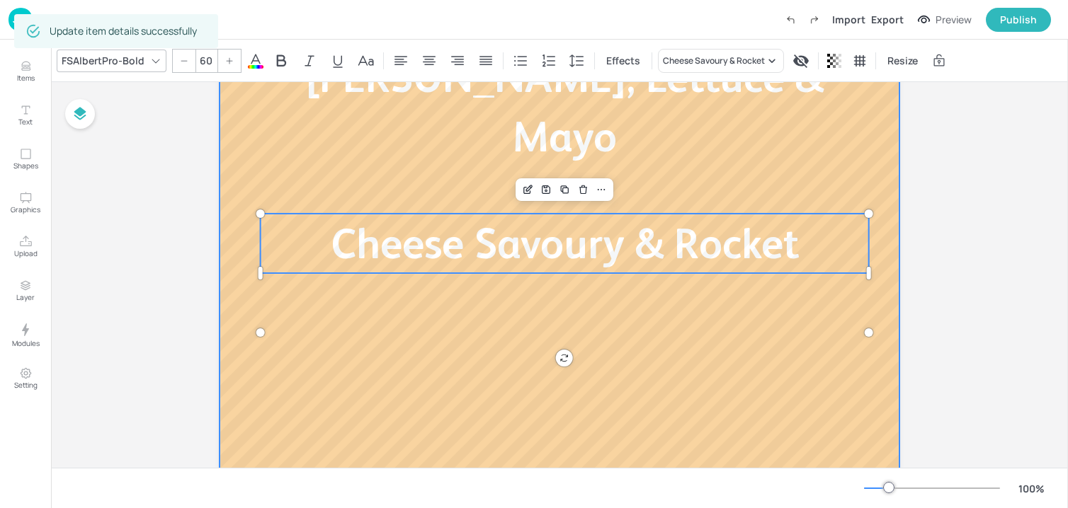
click at [243, 297] on div at bounding box center [559, 114] width 680 height 765
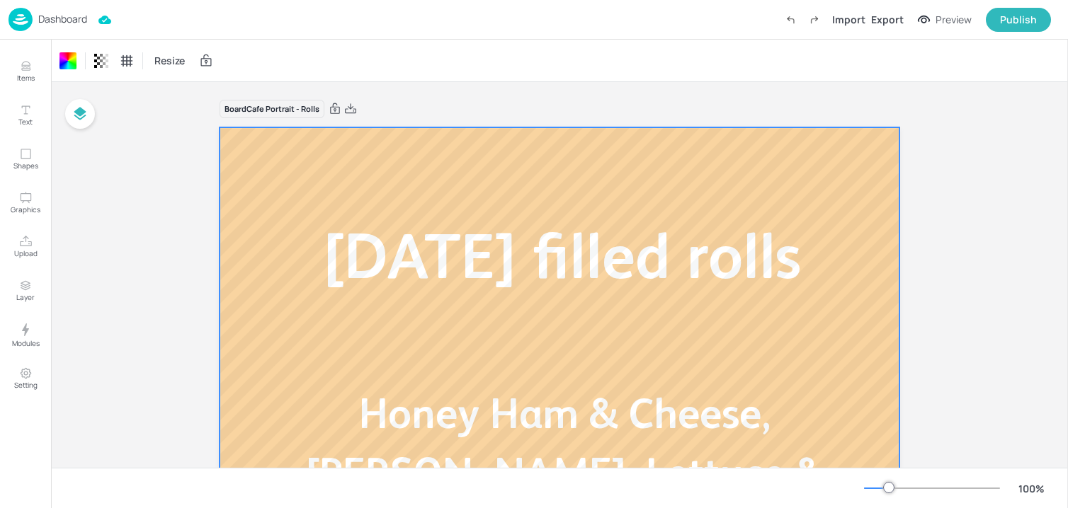
click at [15, 13] on img at bounding box center [20, 19] width 24 height 23
click at [31, 21] on img at bounding box center [20, 19] width 24 height 23
